Goal: Obtain resource: Download file/media

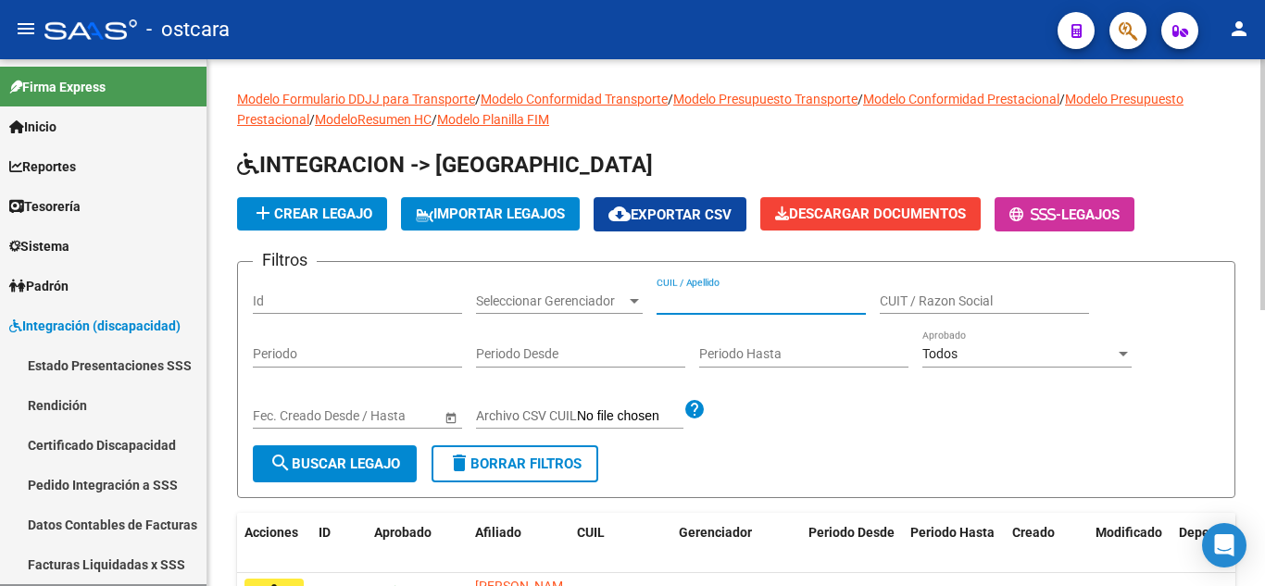
click at [713, 299] on input "CUIL / Apellido" at bounding box center [761, 302] width 209 height 16
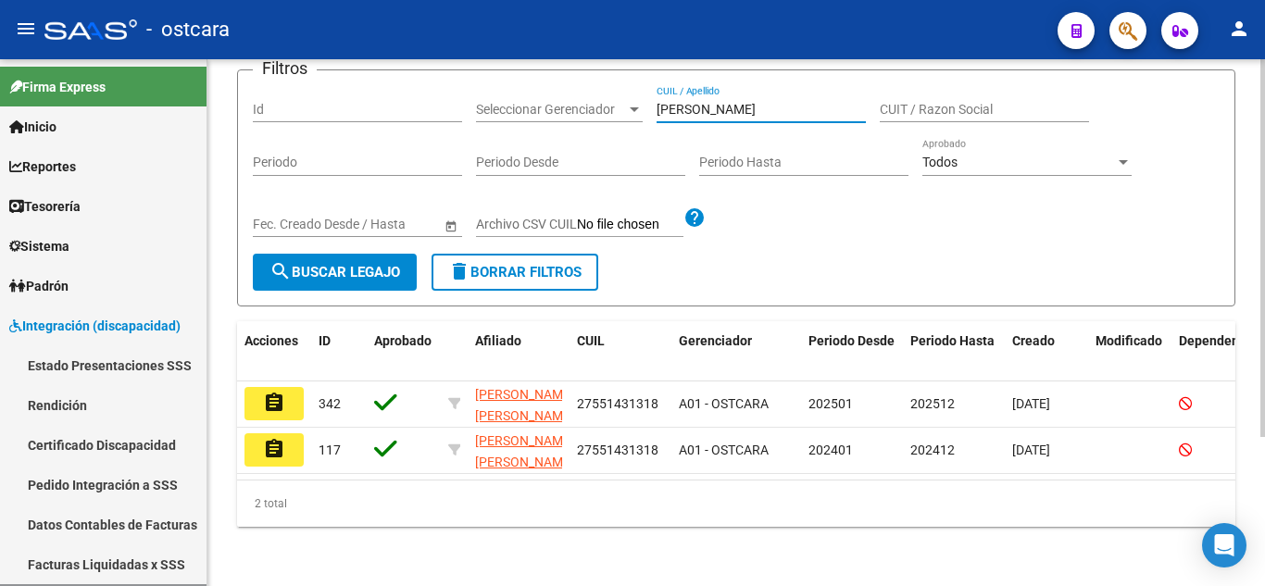
scroll to position [207, 0]
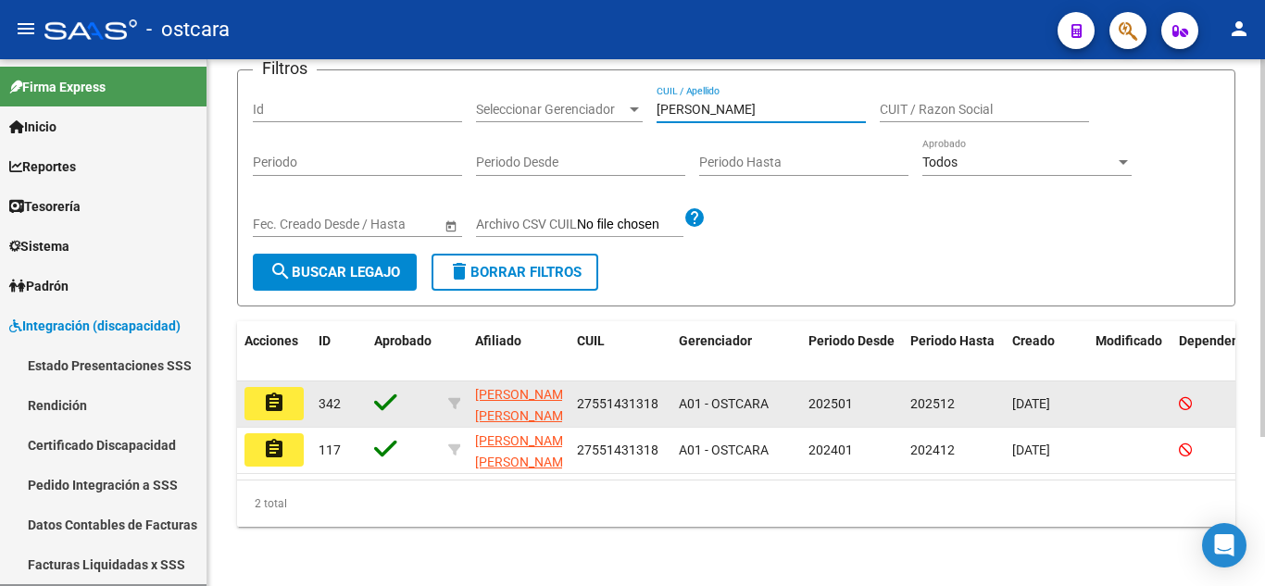
type input "[PERSON_NAME]"
click at [286, 387] on button "assignment" at bounding box center [274, 403] width 59 height 33
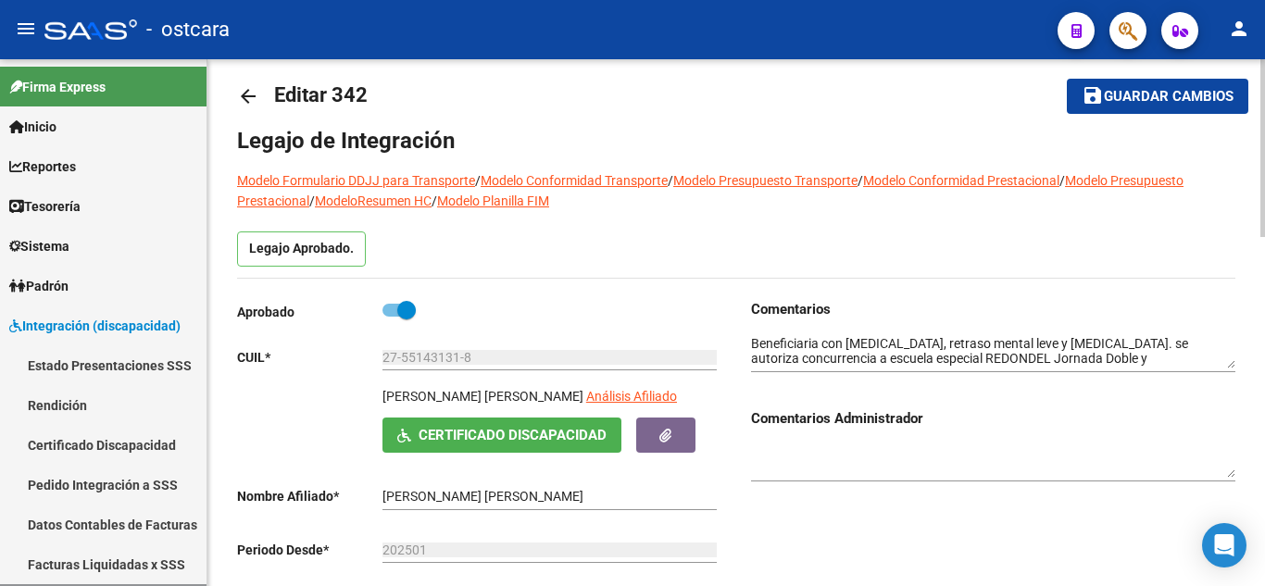
scroll to position [14, 0]
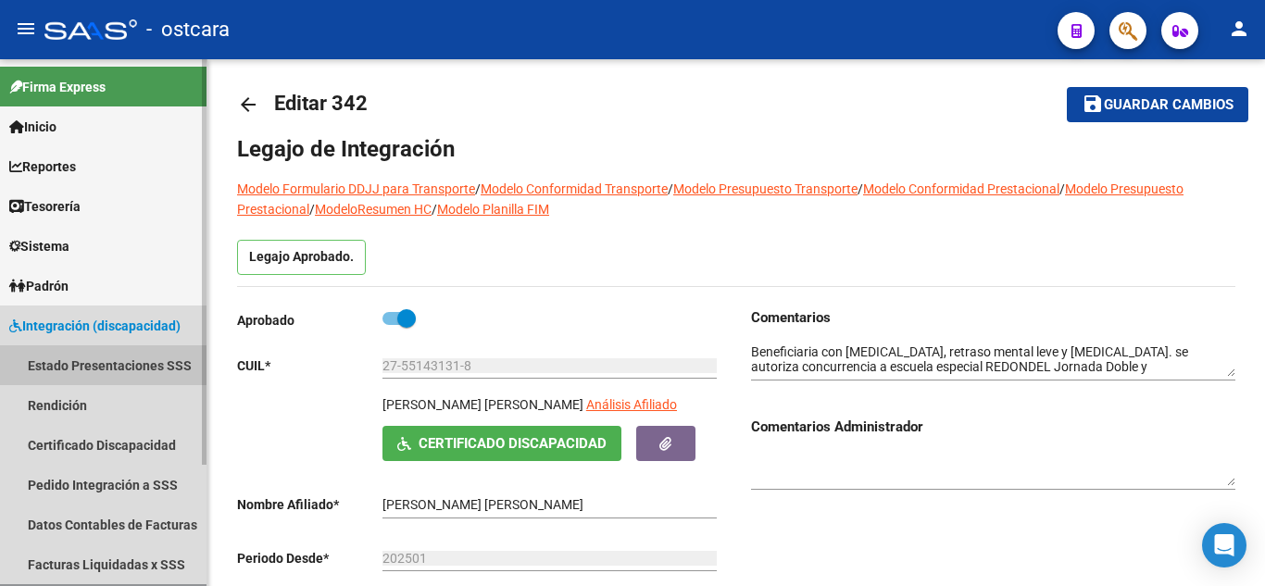
click at [124, 359] on link "Estado Presentaciones SSS" at bounding box center [103, 365] width 207 height 40
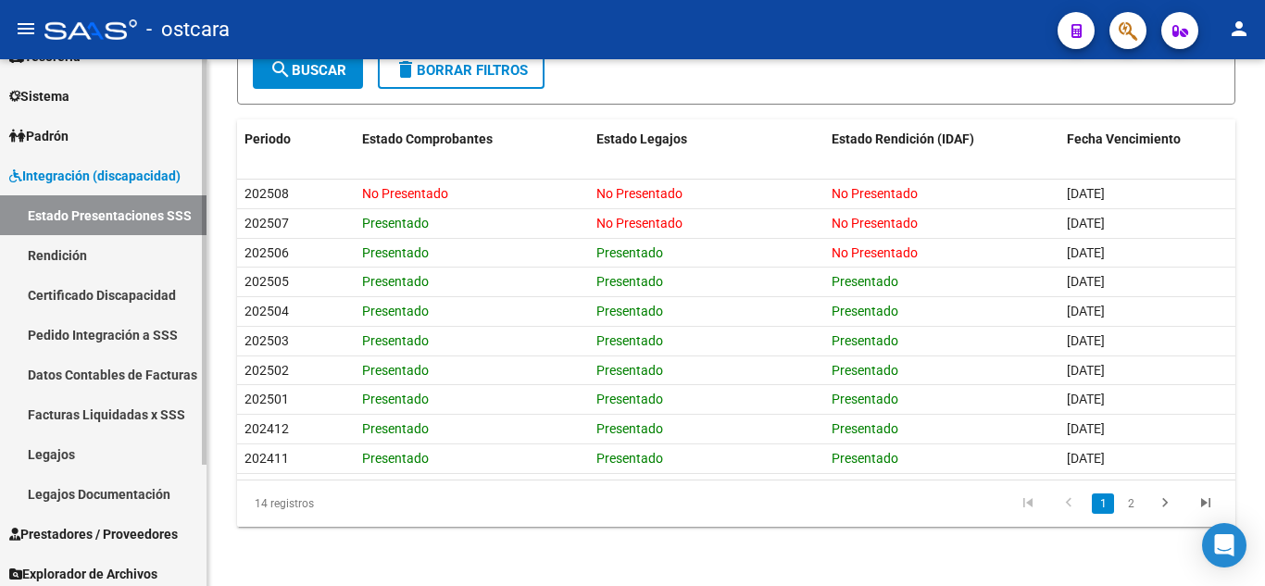
scroll to position [157, 0]
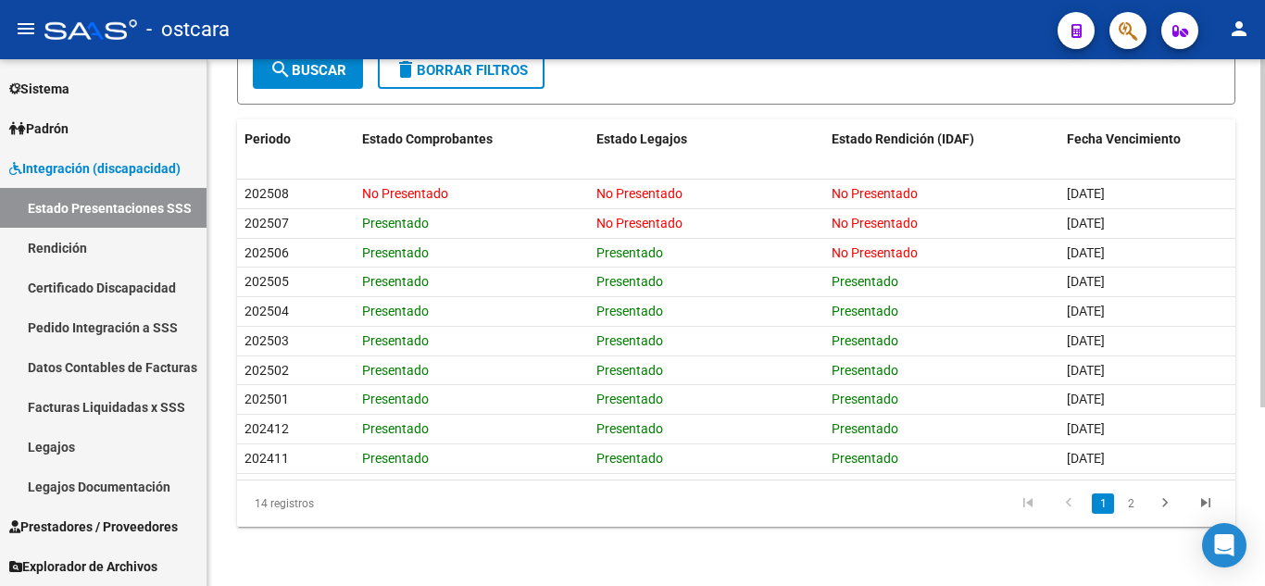
drag, startPoint x: 87, startPoint y: 445, endPoint x: 232, endPoint y: 426, distance: 146.6
click at [87, 445] on link "Legajos" at bounding box center [103, 447] width 207 height 40
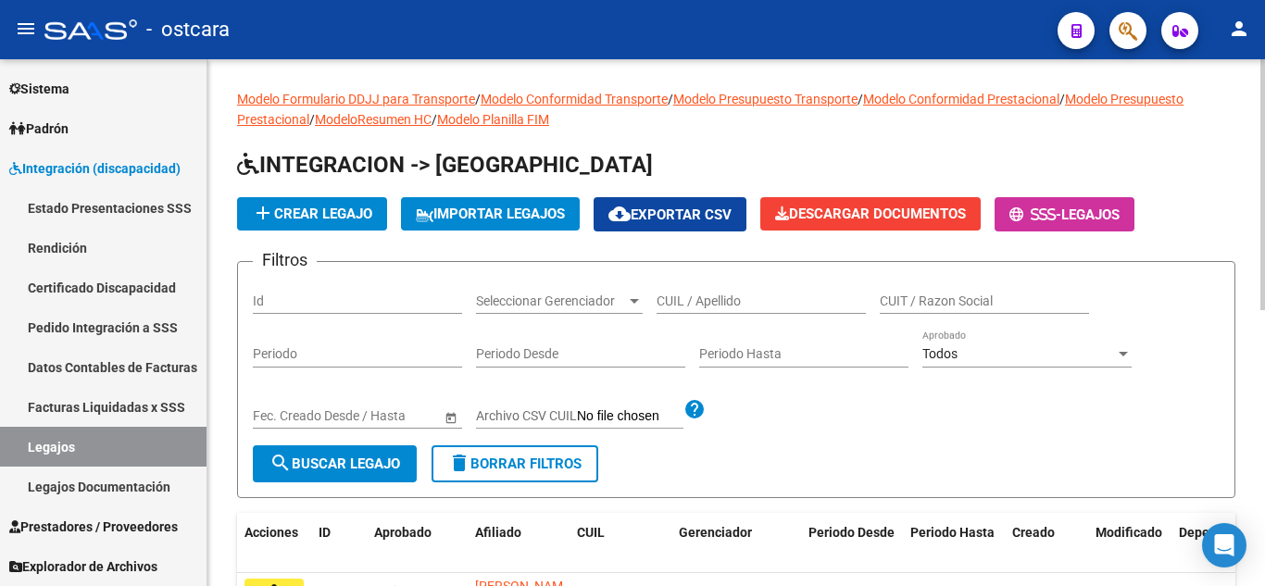
click at [736, 295] on input "CUIL / Apellido" at bounding box center [761, 302] width 209 height 16
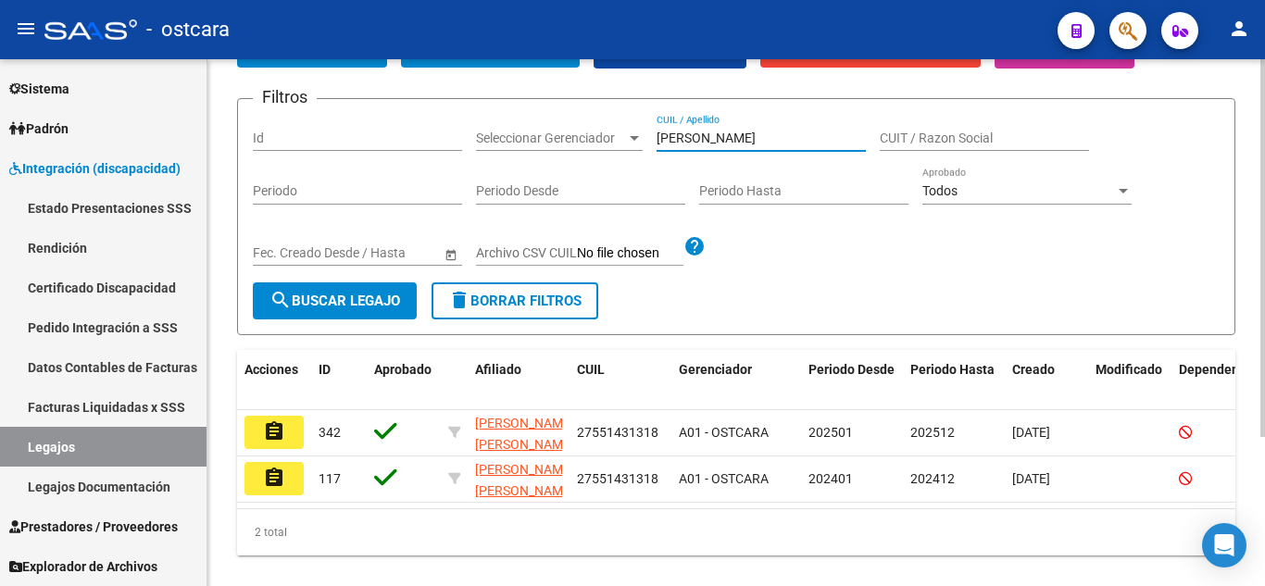
scroll to position [207, 0]
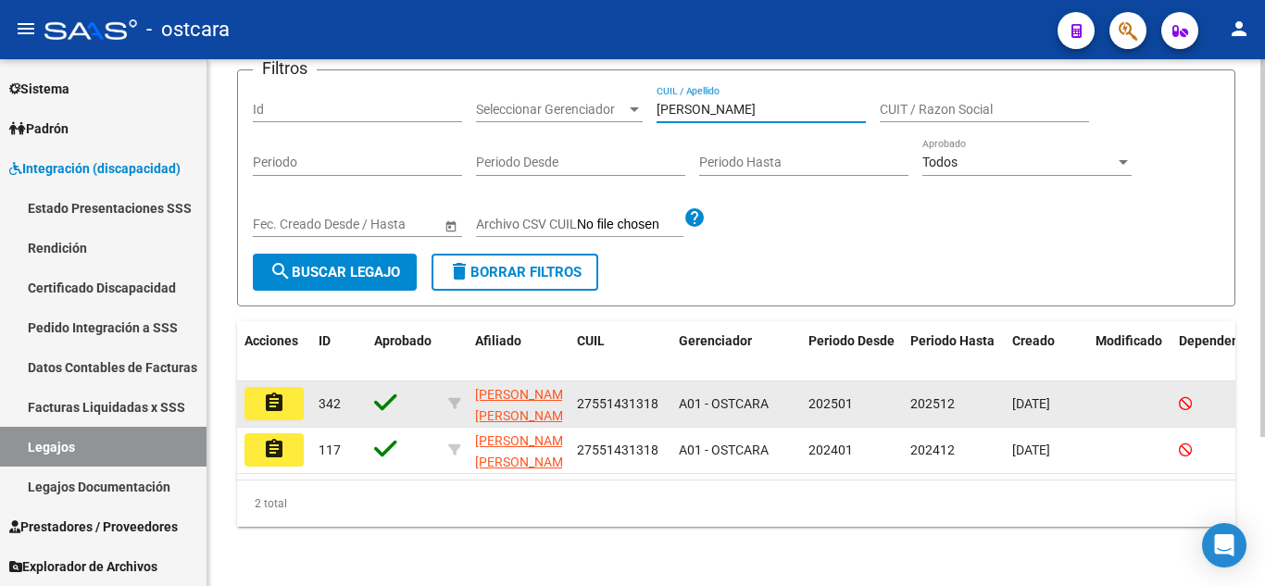
type input "INFANTE"
click at [262, 387] on button "assignment" at bounding box center [274, 403] width 59 height 33
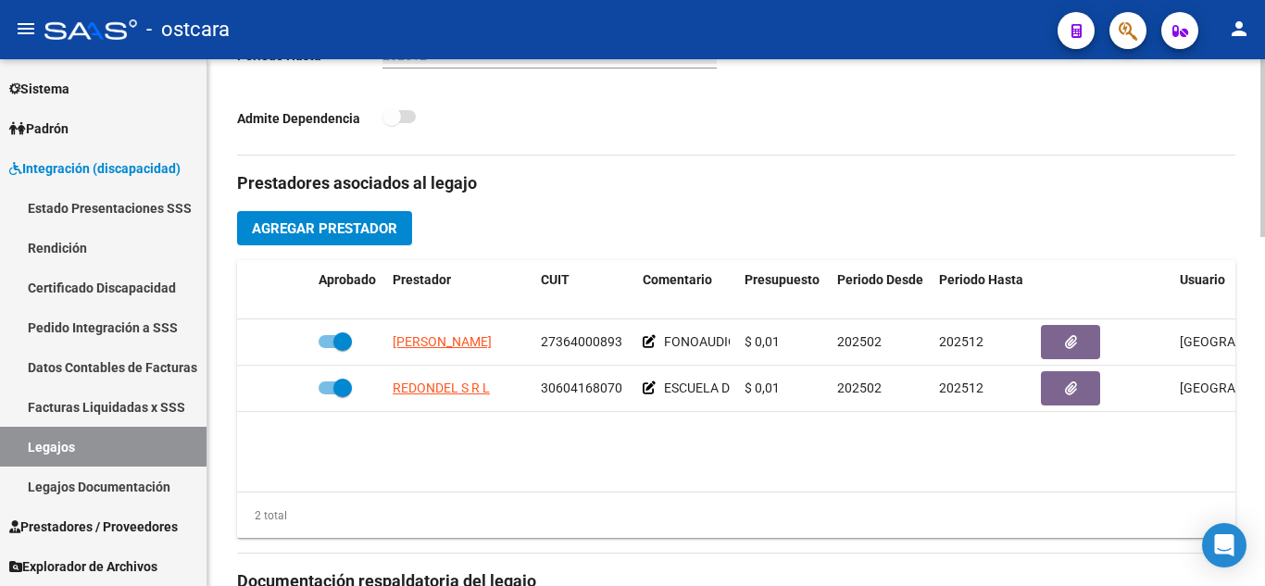
scroll to position [477, 0]
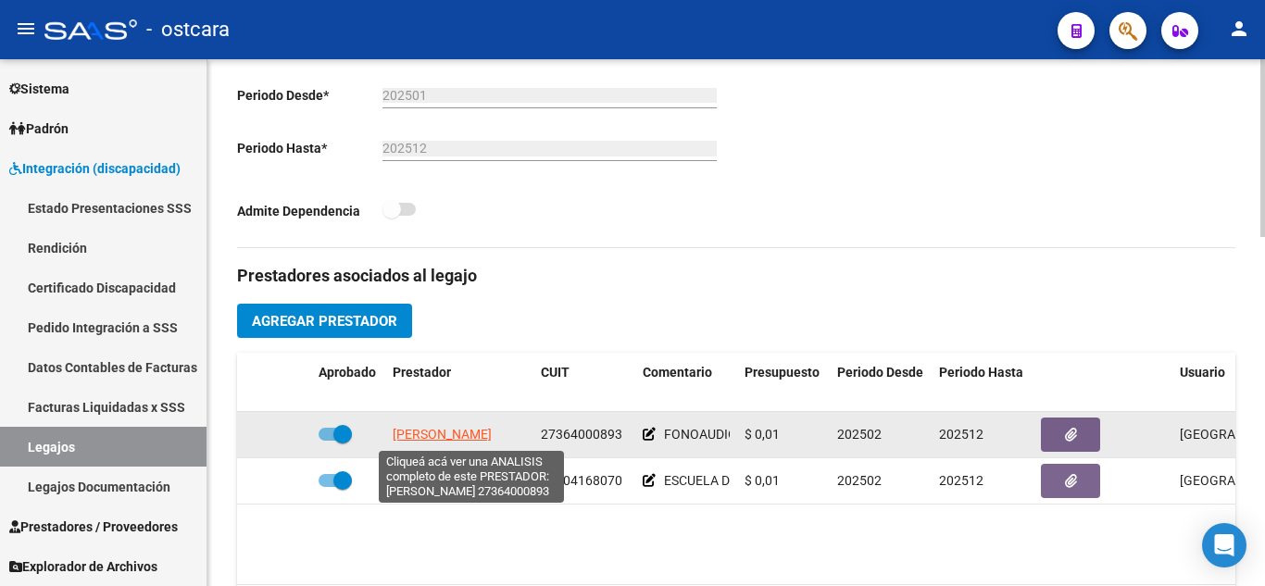
click at [470, 433] on span "SOTO ANGELES JEANETTE" at bounding box center [442, 434] width 99 height 15
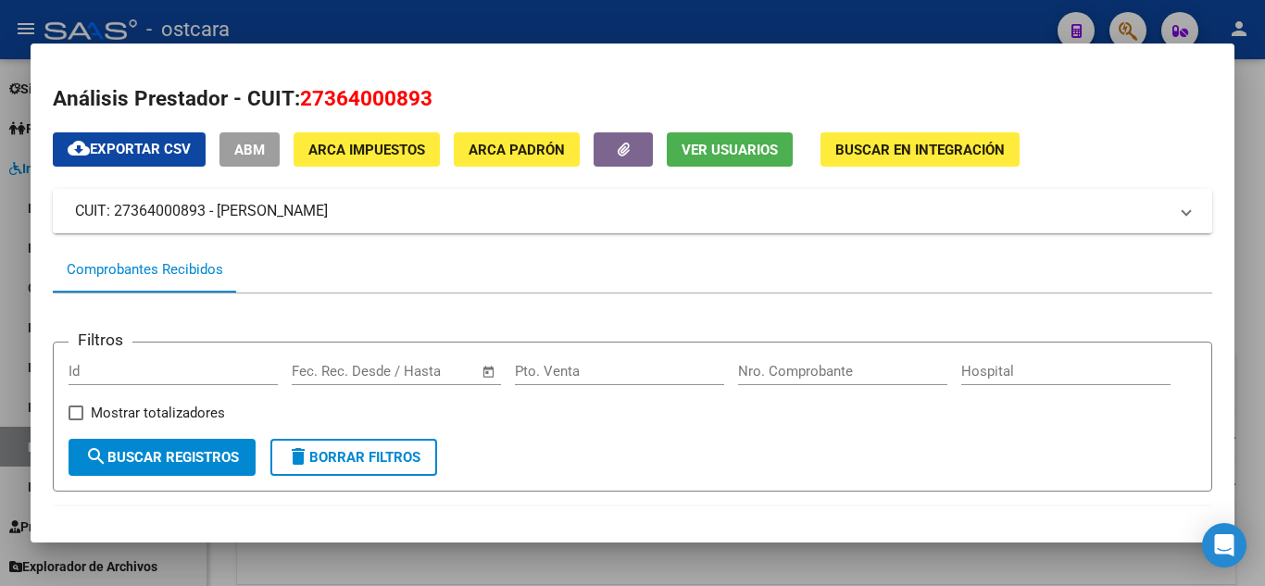
click at [1183, 212] on span at bounding box center [1186, 211] width 7 height 22
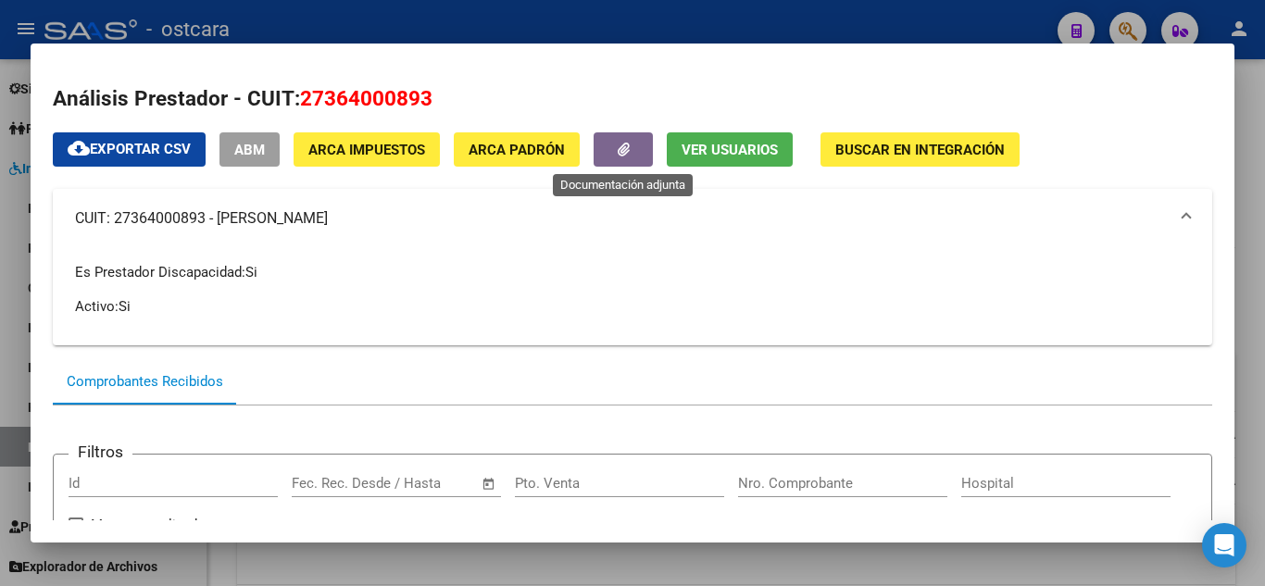
click at [623, 155] on icon "button" at bounding box center [624, 150] width 12 height 14
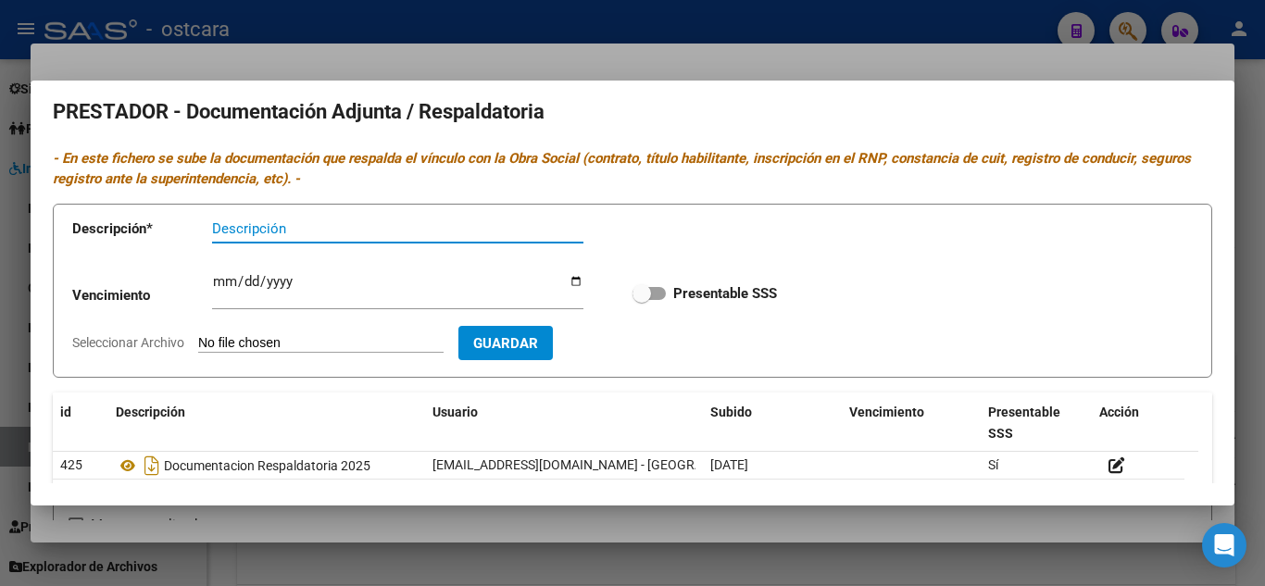
scroll to position [0, 0]
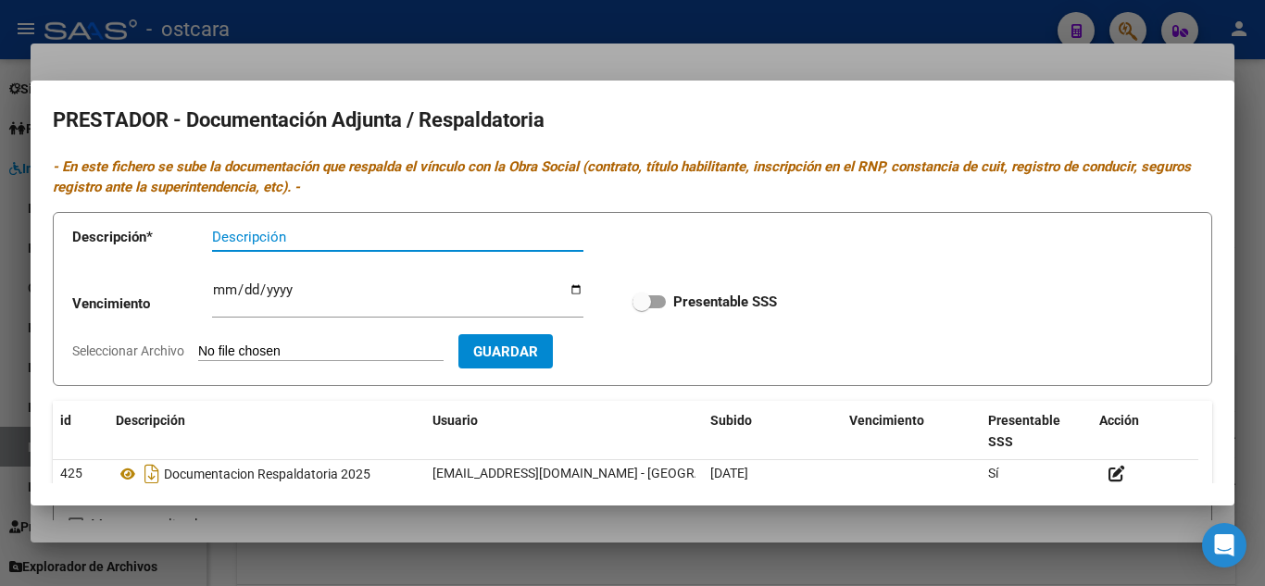
click at [1250, 189] on div at bounding box center [632, 293] width 1265 height 586
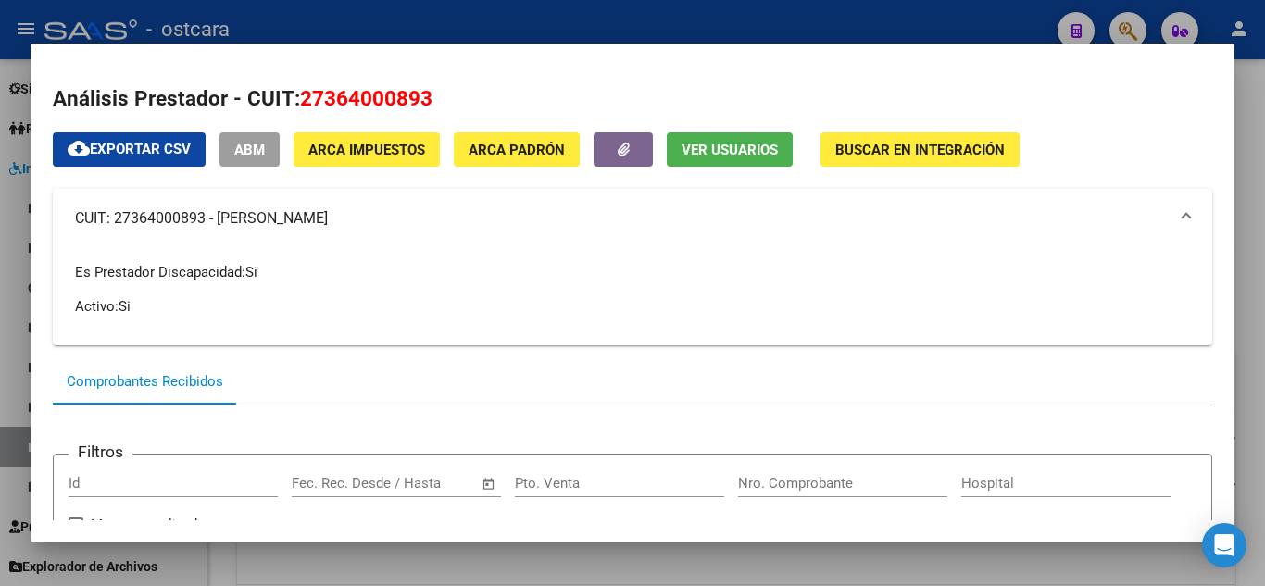
click at [242, 150] on span "ABM" at bounding box center [249, 150] width 31 height 17
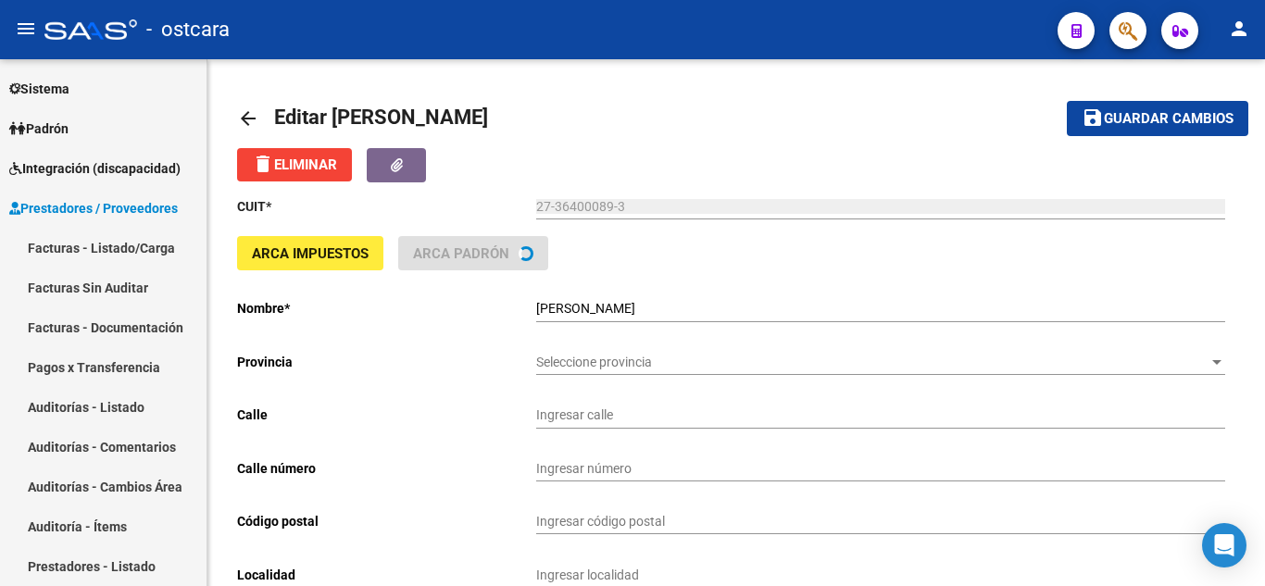
type input "GONNET"
type input "450"
type input "1864"
type input "ALEJANDRO KORN"
type input "863200"
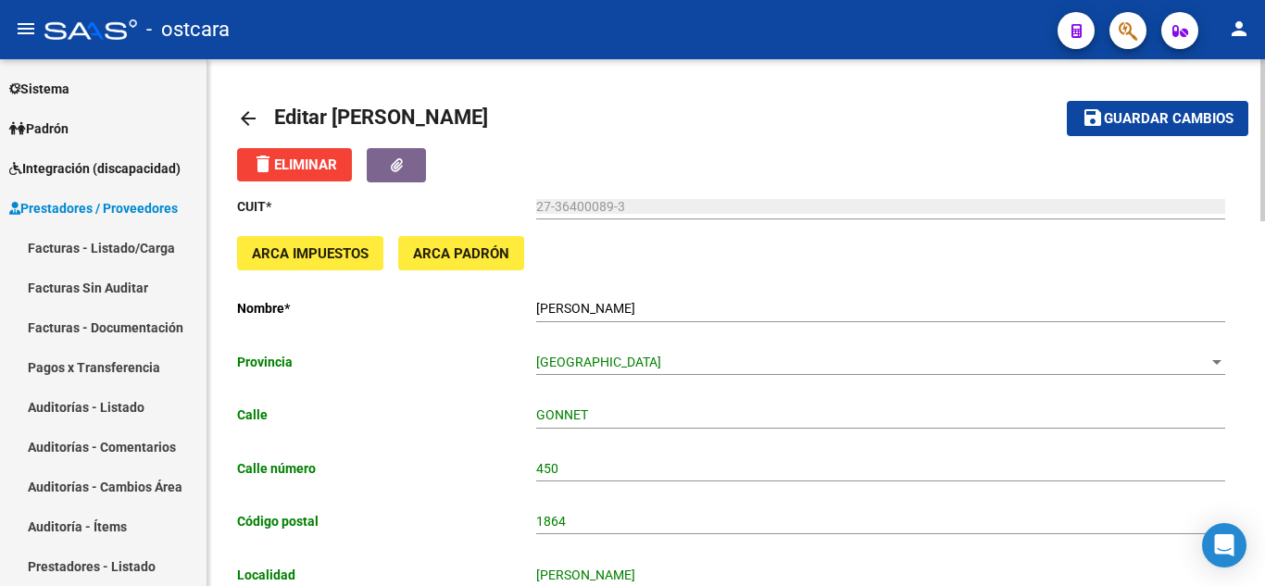
click at [246, 112] on mat-icon "arrow_back" at bounding box center [248, 118] width 22 height 22
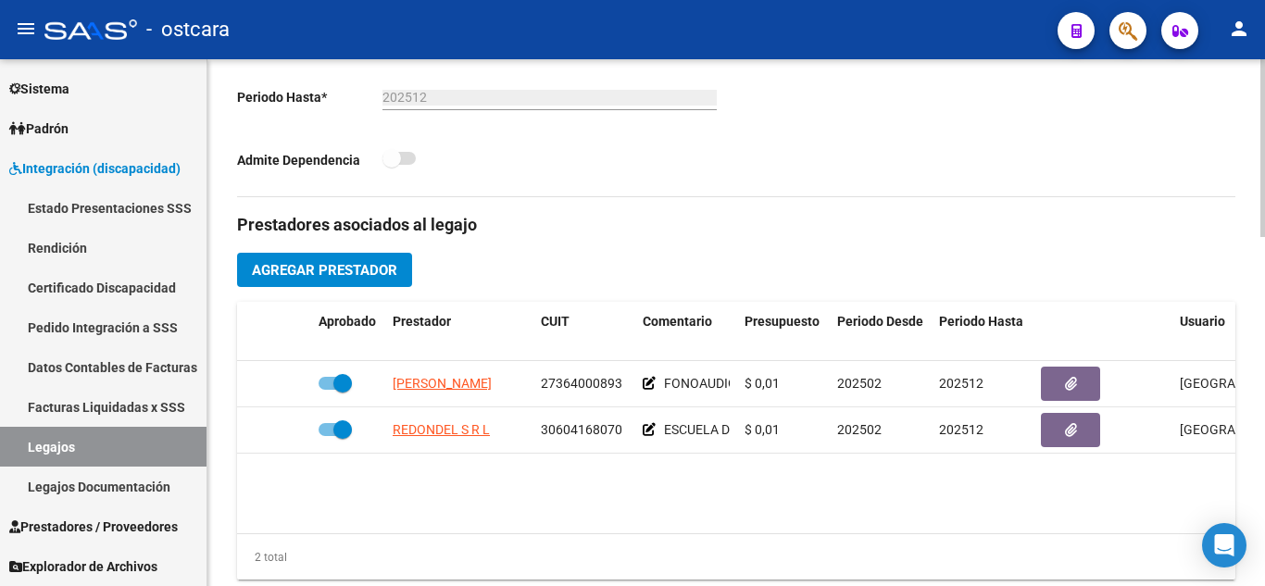
scroll to position [556, 0]
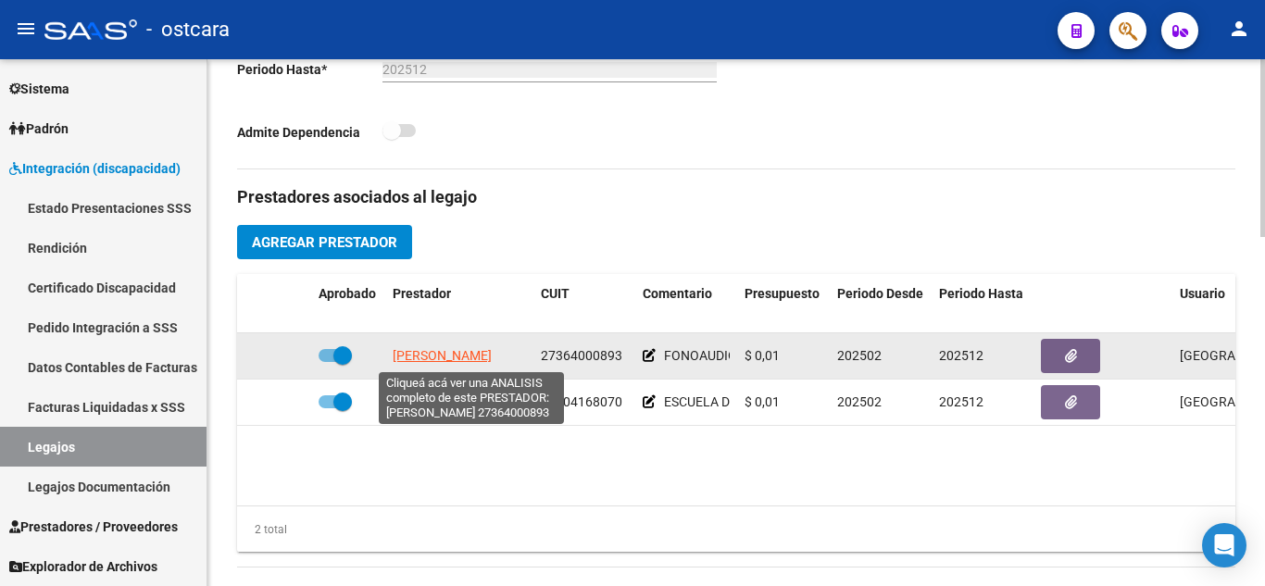
click at [443, 350] on span "SOTO ANGELES JEANETTE" at bounding box center [442, 355] width 99 height 15
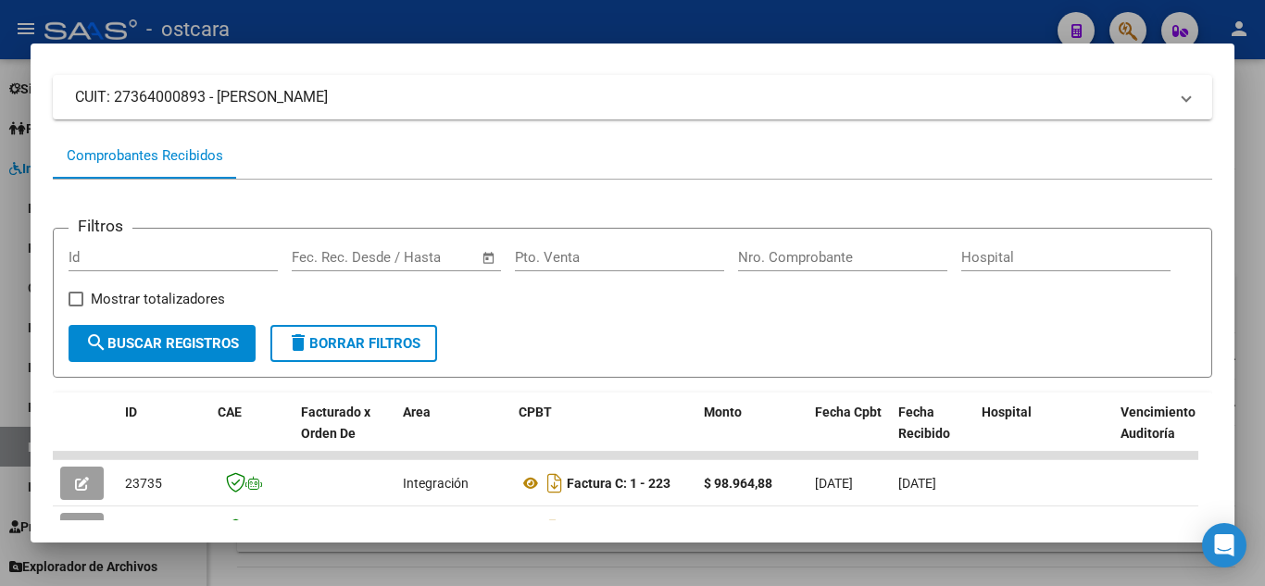
scroll to position [0, 0]
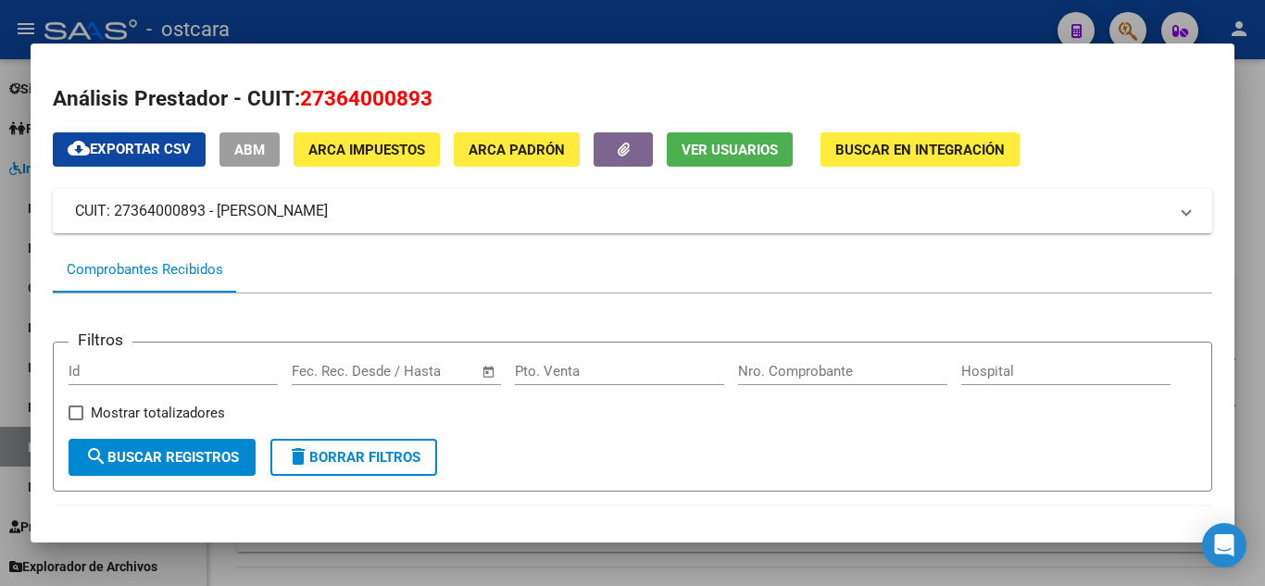
click at [1250, 156] on div at bounding box center [632, 293] width 1265 height 586
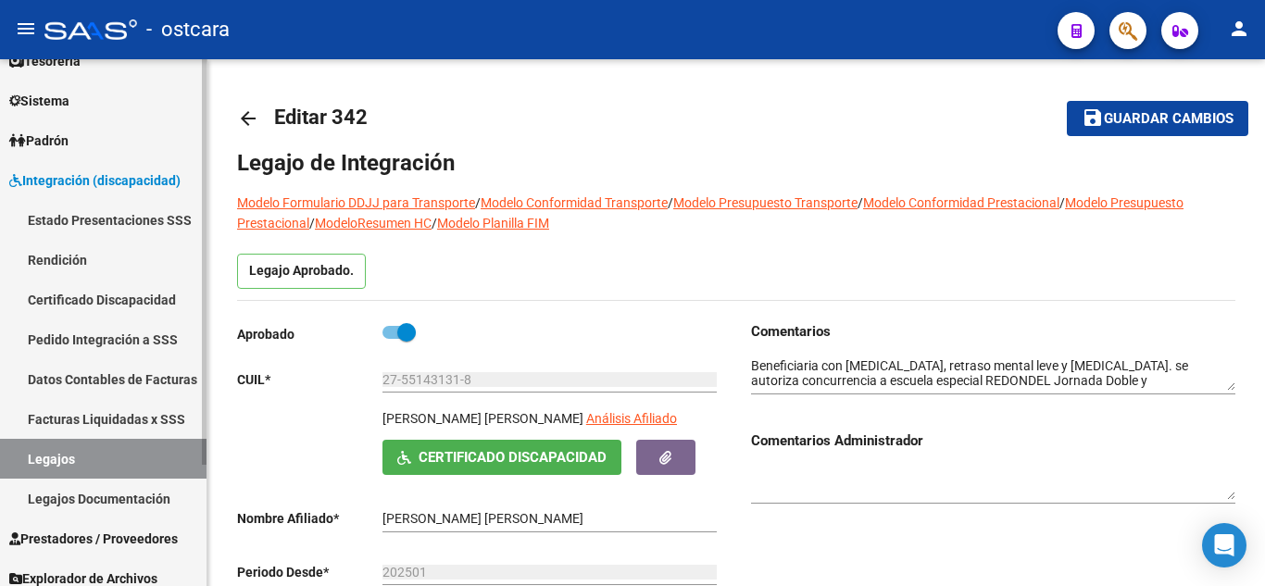
scroll to position [157, 0]
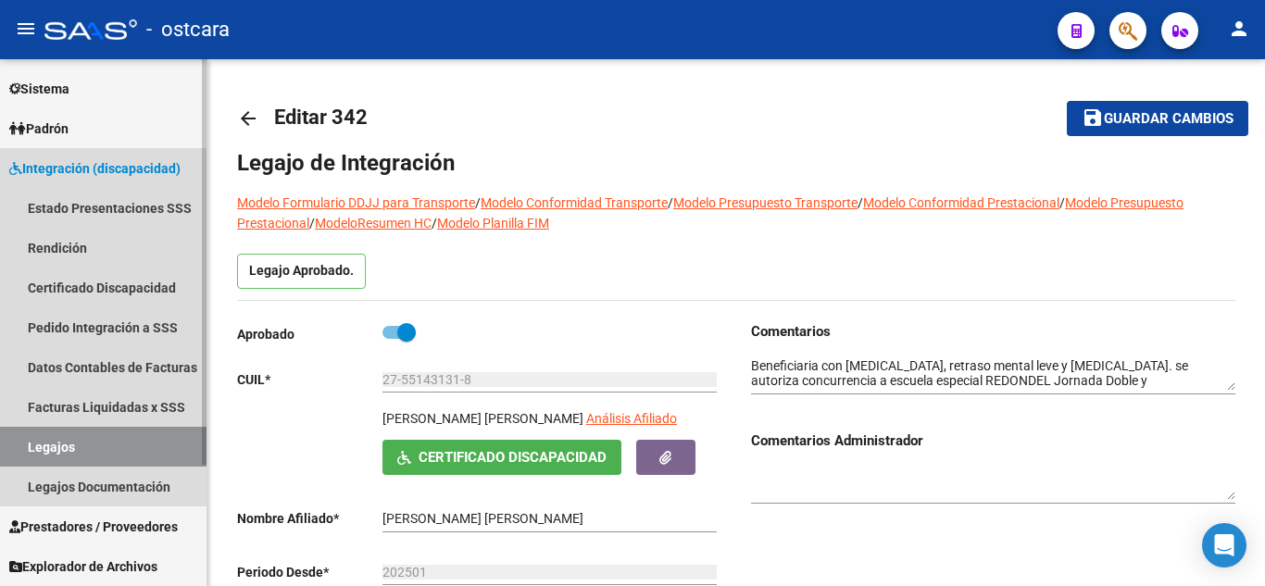
click at [99, 170] on span "Integración (discapacidad)" at bounding box center [94, 168] width 171 height 20
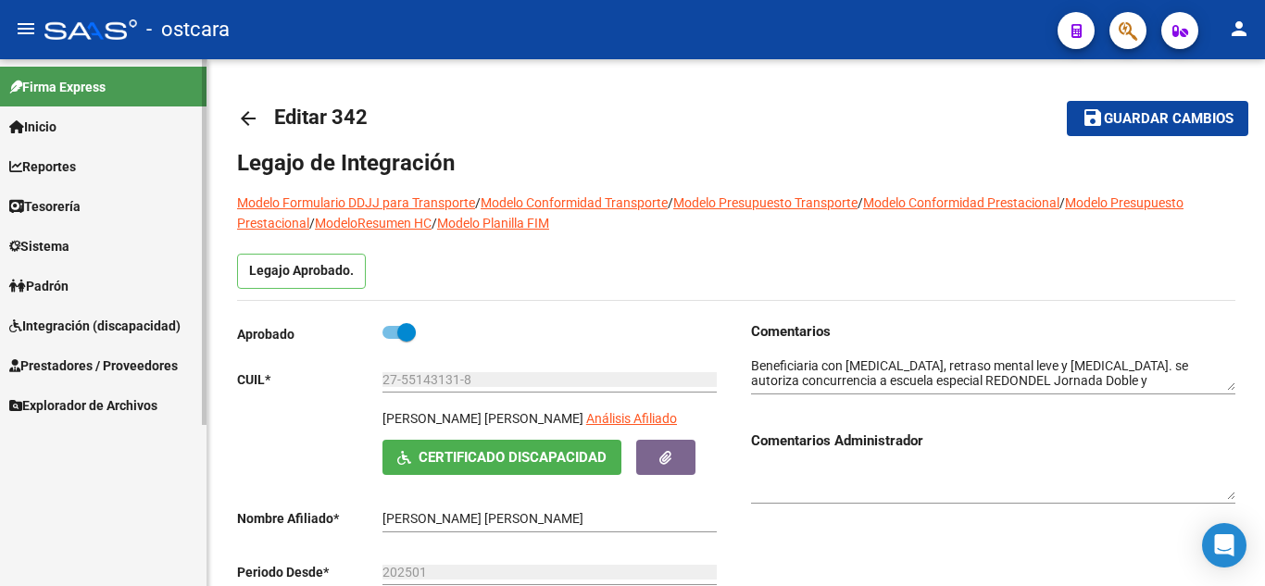
scroll to position [0, 0]
click at [87, 329] on span "Integración (discapacidad)" at bounding box center [94, 326] width 171 height 20
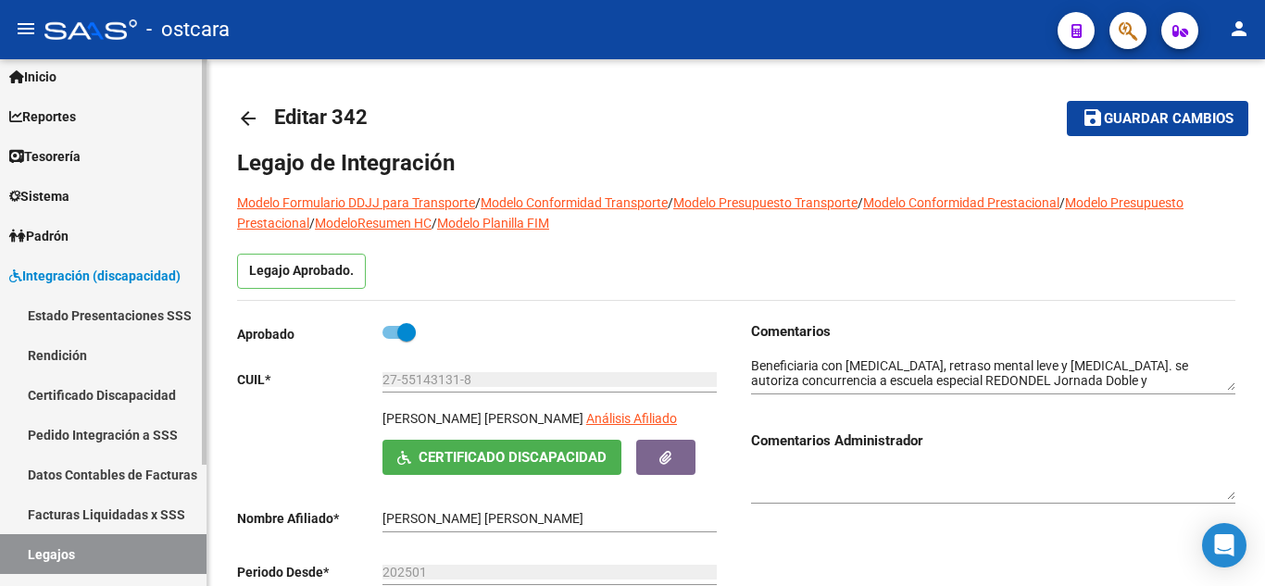
scroll to position [93, 0]
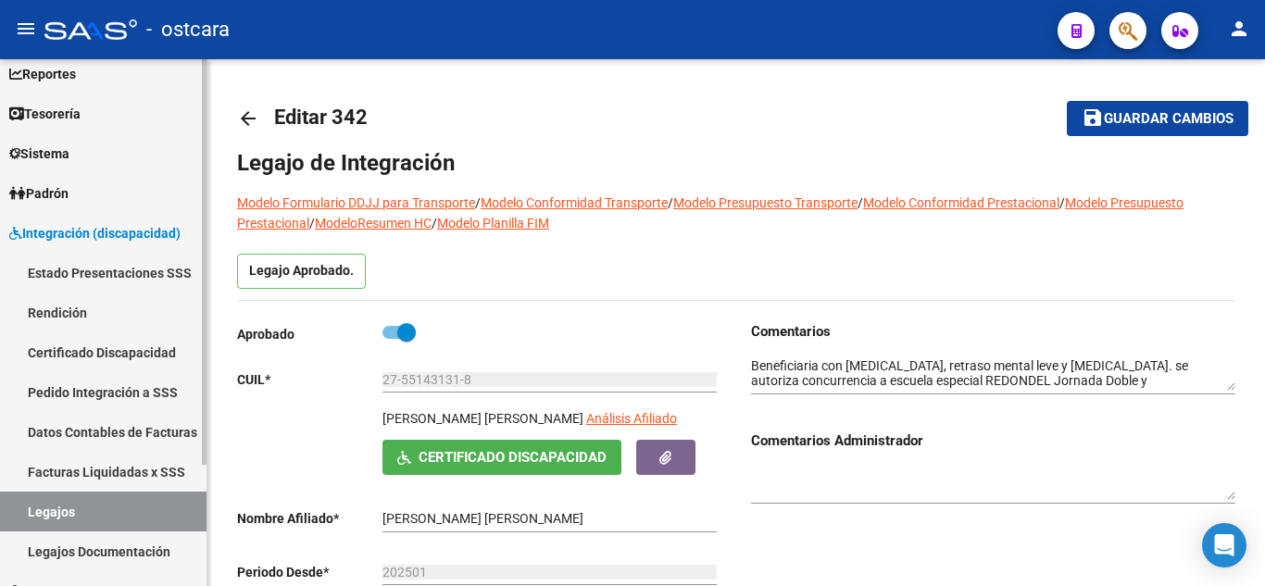
click at [122, 388] on link "Pedido Integración a SSS" at bounding box center [103, 392] width 207 height 40
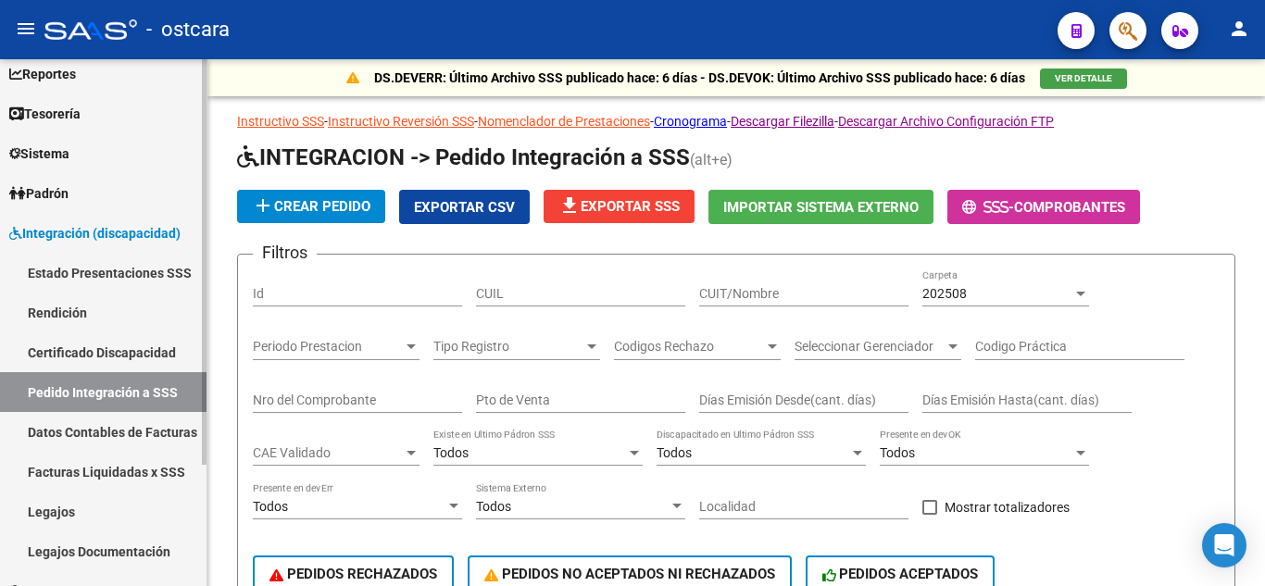
click at [107, 270] on link "Estado Presentaciones SSS" at bounding box center [103, 273] width 207 height 40
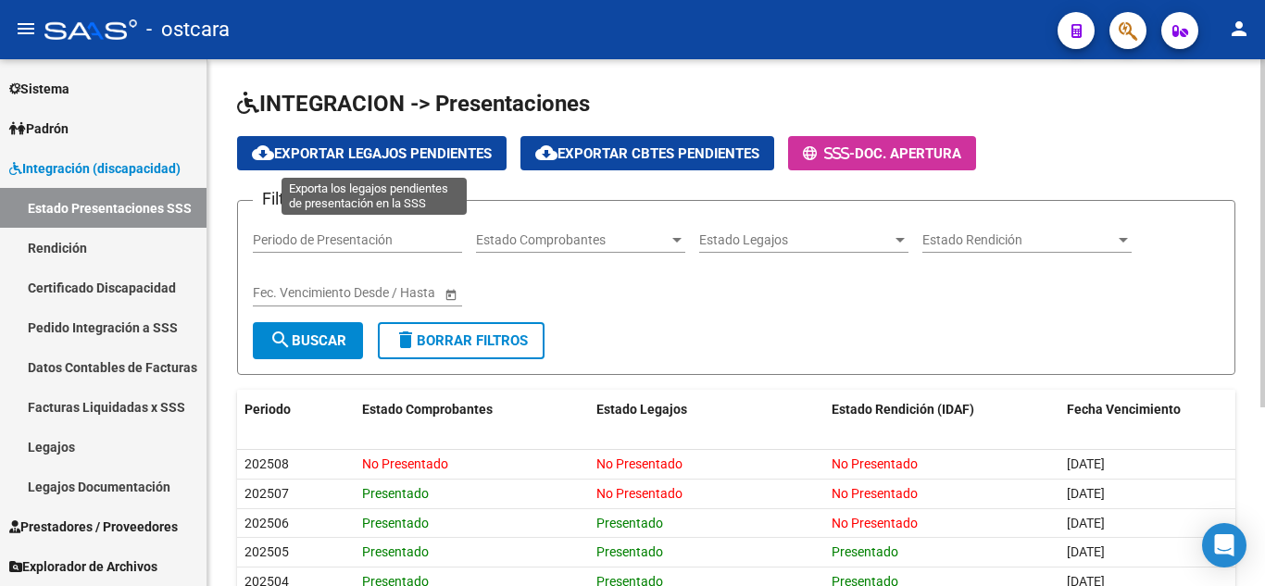
click at [375, 152] on span "cloud_download Exportar Legajos Pendientes" at bounding box center [372, 153] width 240 height 17
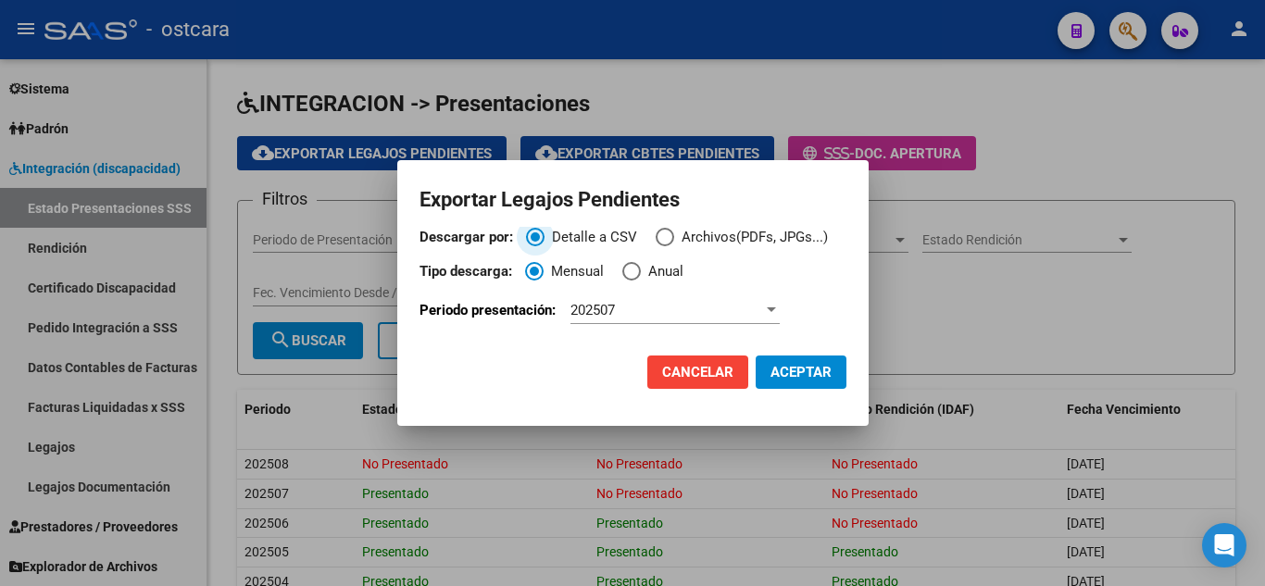
click at [664, 237] on span "Descargar por:" at bounding box center [664, 237] width 0 height 0
click at [663, 236] on input "Archivos(PDFs, JPGs...)" at bounding box center [665, 237] width 19 height 19
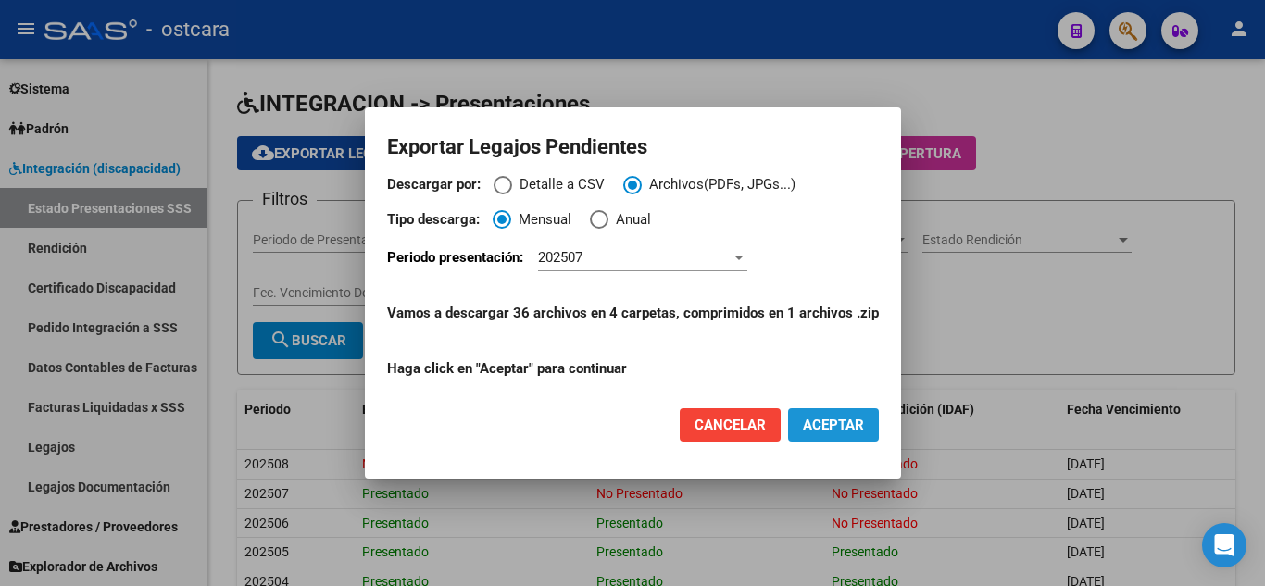
click at [831, 418] on span "ACEPTAR" at bounding box center [833, 425] width 61 height 17
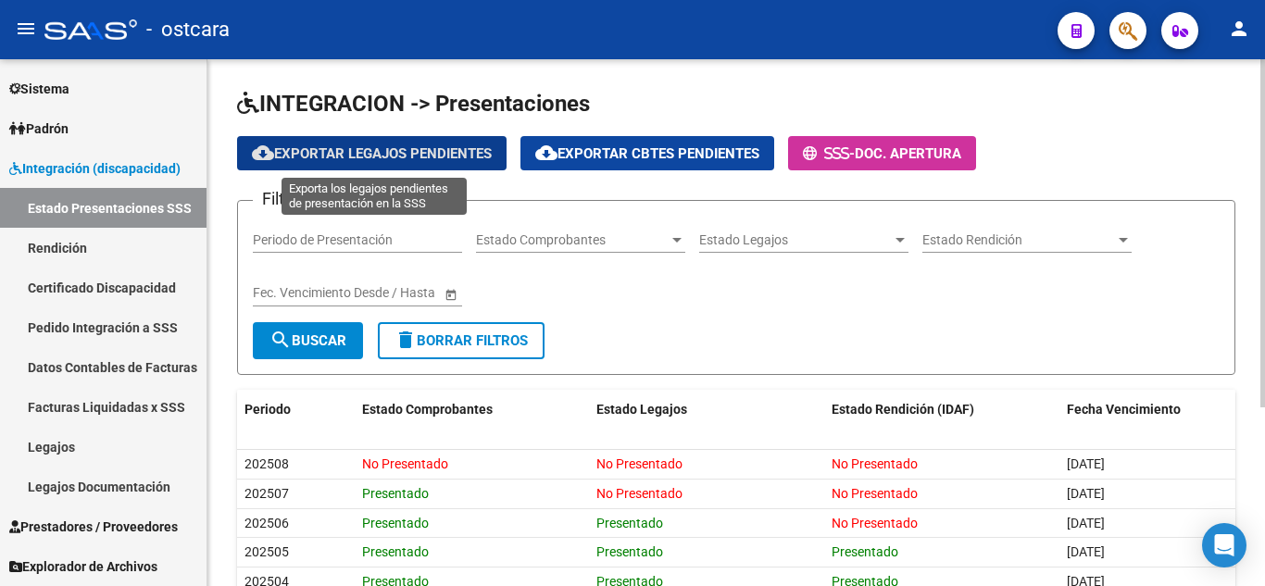
click at [333, 144] on button "cloud_download Exportar Legajos Pendientes" at bounding box center [372, 153] width 270 height 34
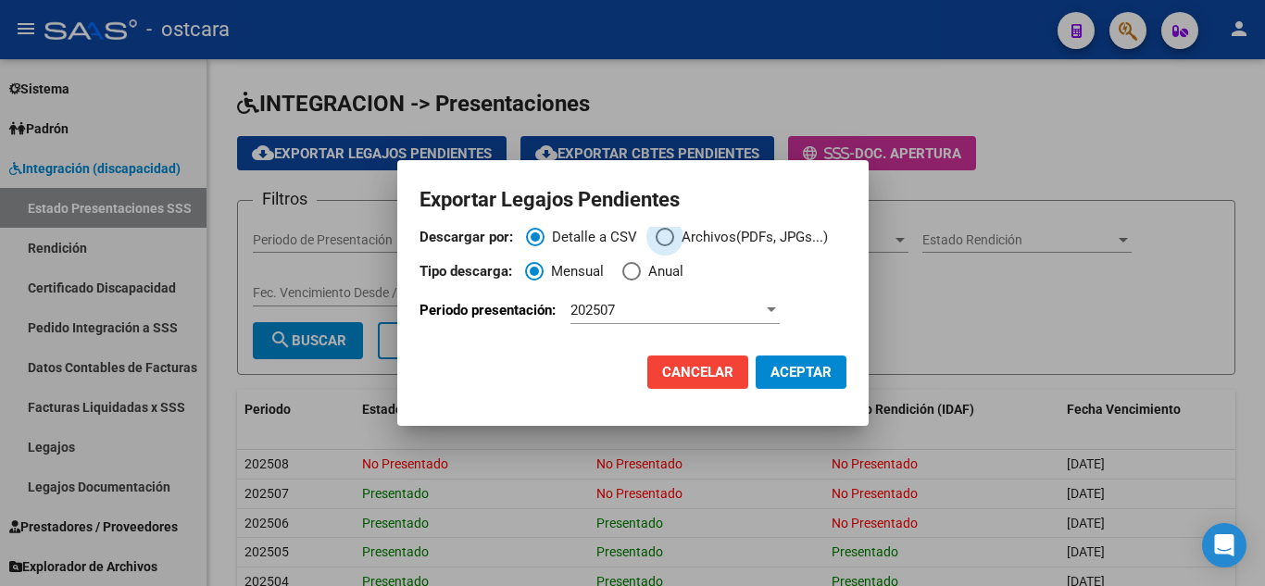
click at [665, 233] on span "Descargar por:" at bounding box center [665, 237] width 19 height 19
click at [665, 233] on input "Archivos(PDFs, JPGs...)" at bounding box center [665, 237] width 19 height 19
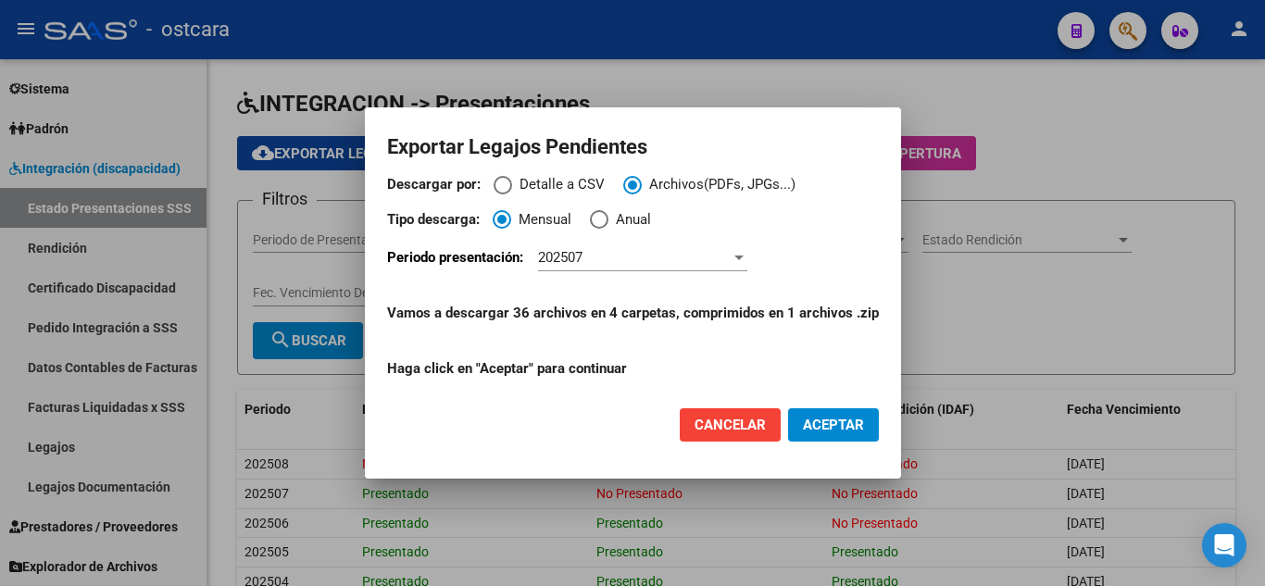
click at [631, 253] on div "202507" at bounding box center [634, 257] width 193 height 17
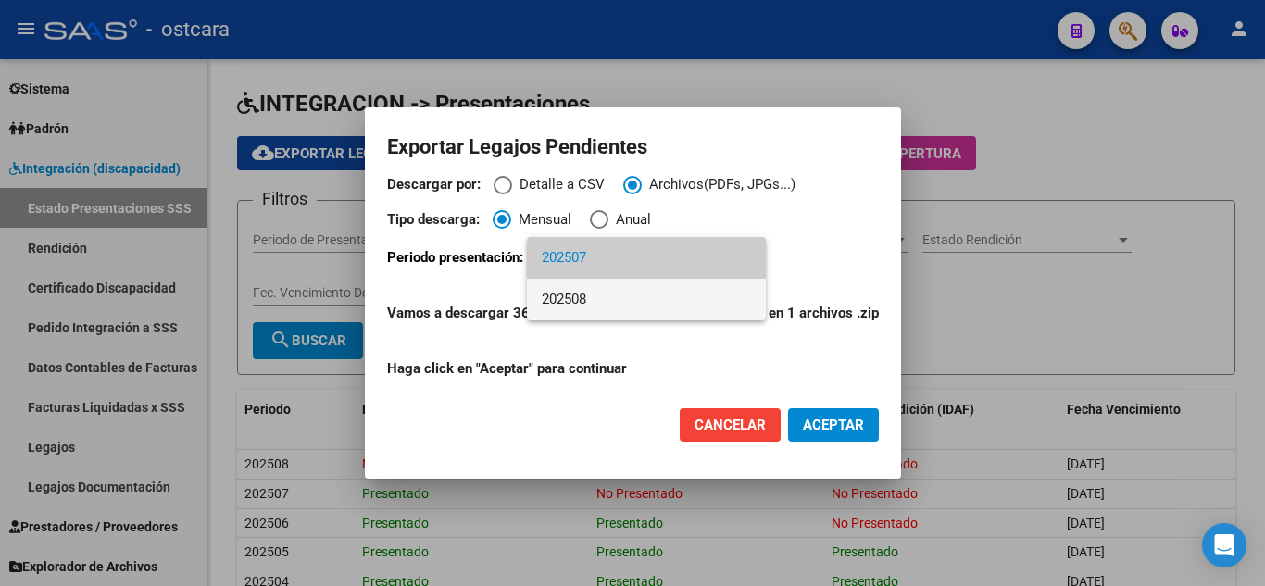
click at [630, 308] on span "202508" at bounding box center [646, 300] width 209 height 42
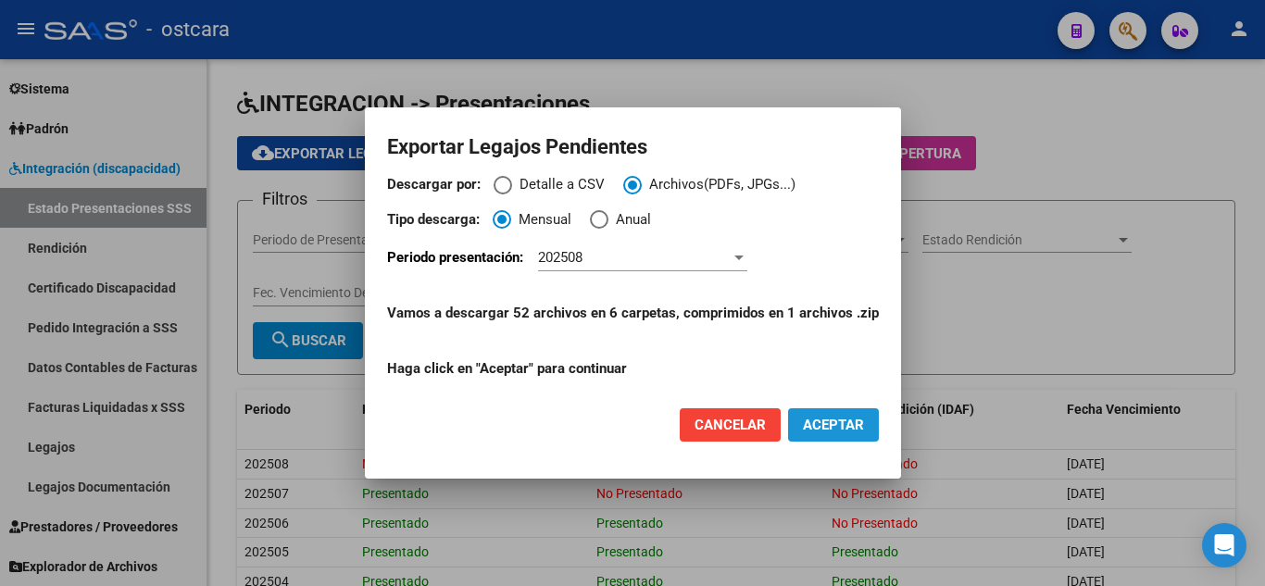
click at [841, 417] on span "ACEPTAR" at bounding box center [833, 425] width 61 height 17
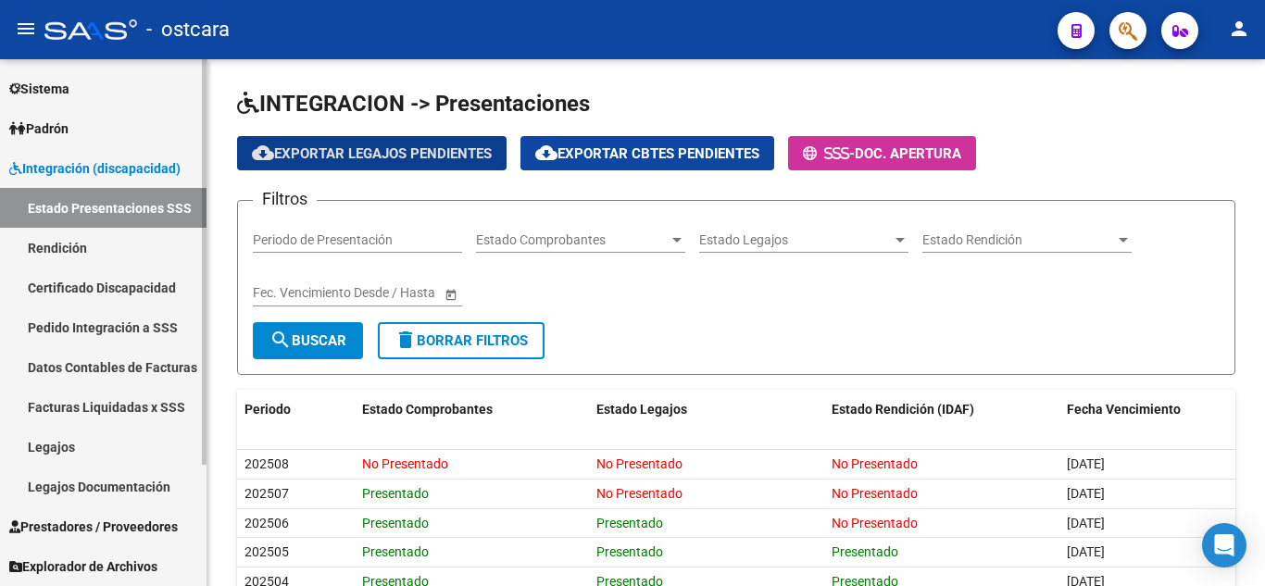
click at [98, 443] on link "Legajos" at bounding box center [103, 447] width 207 height 40
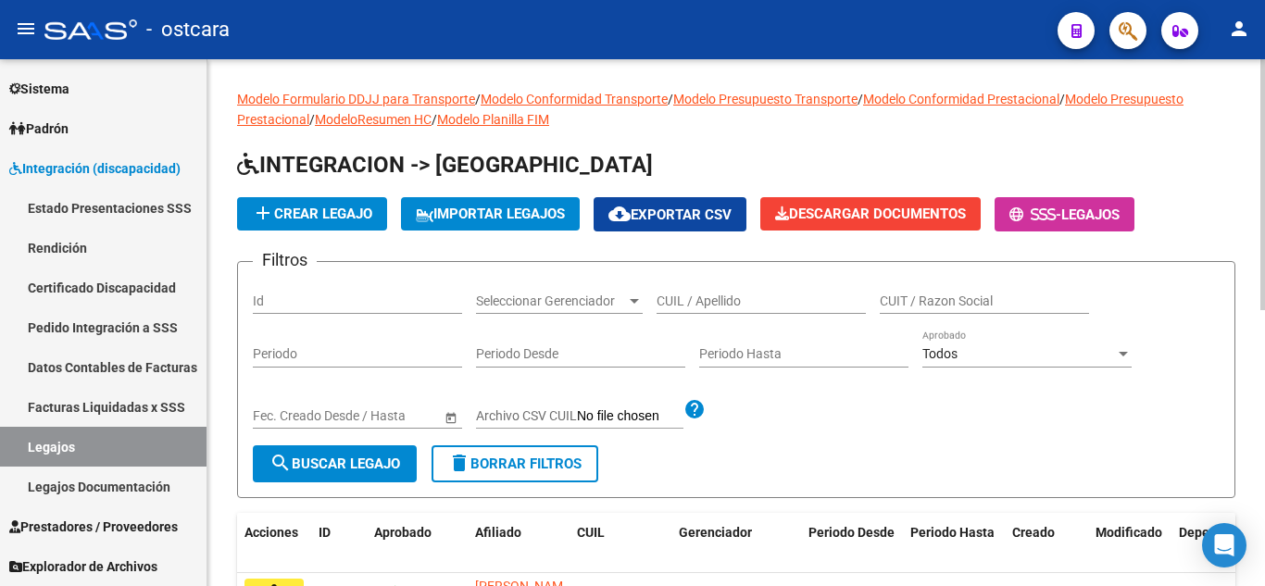
click at [760, 300] on input "CUIL / Apellido" at bounding box center [761, 302] width 209 height 16
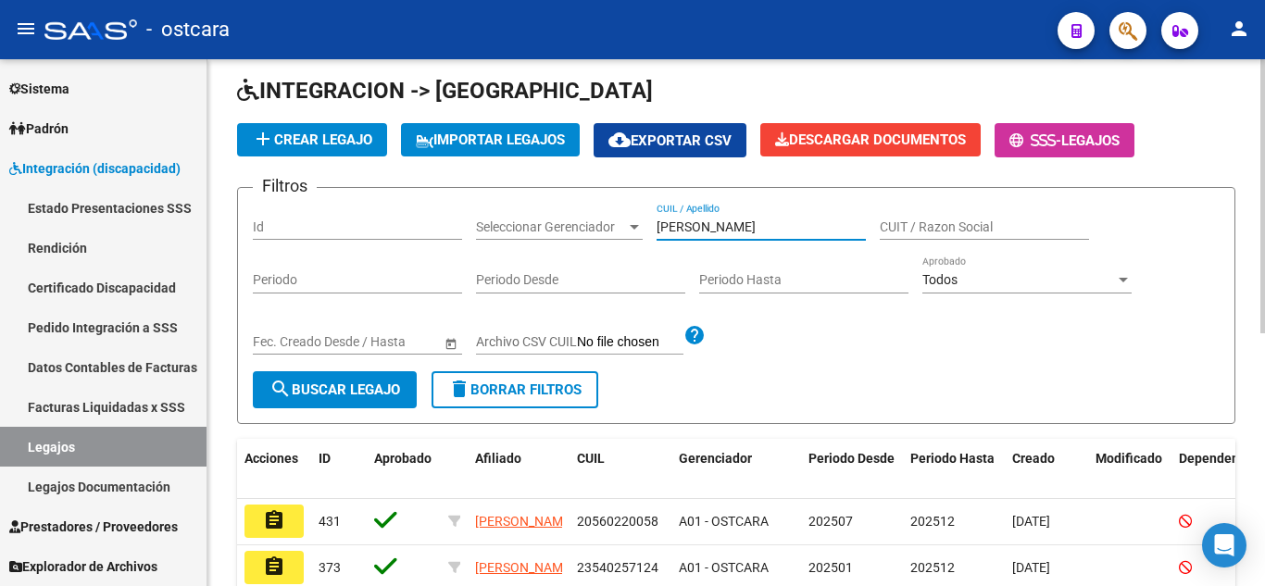
scroll to position [278, 0]
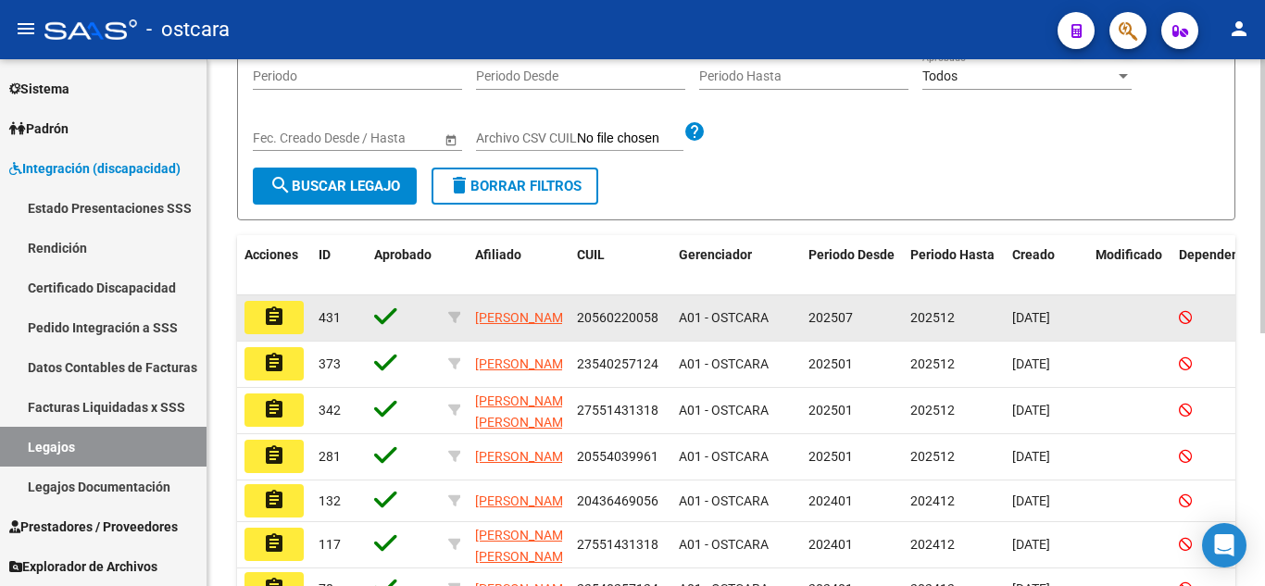
type input "PEREZ"
click at [281, 320] on mat-icon "assignment" at bounding box center [274, 317] width 22 height 22
